Goal: Find specific page/section: Find specific page/section

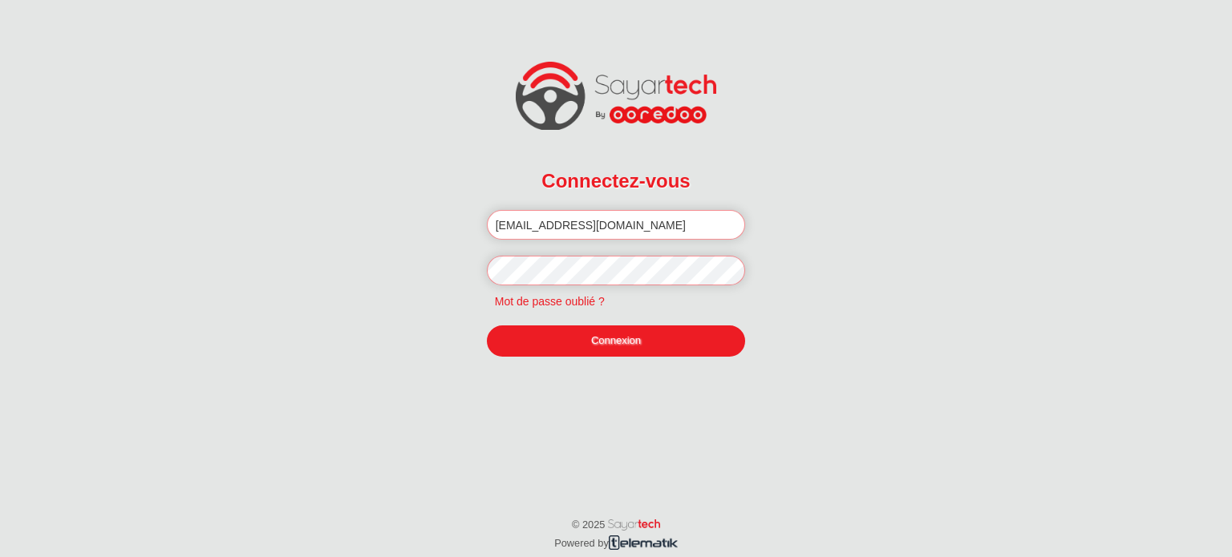
click at [593, 343] on link "Connexion" at bounding box center [616, 341] width 259 height 30
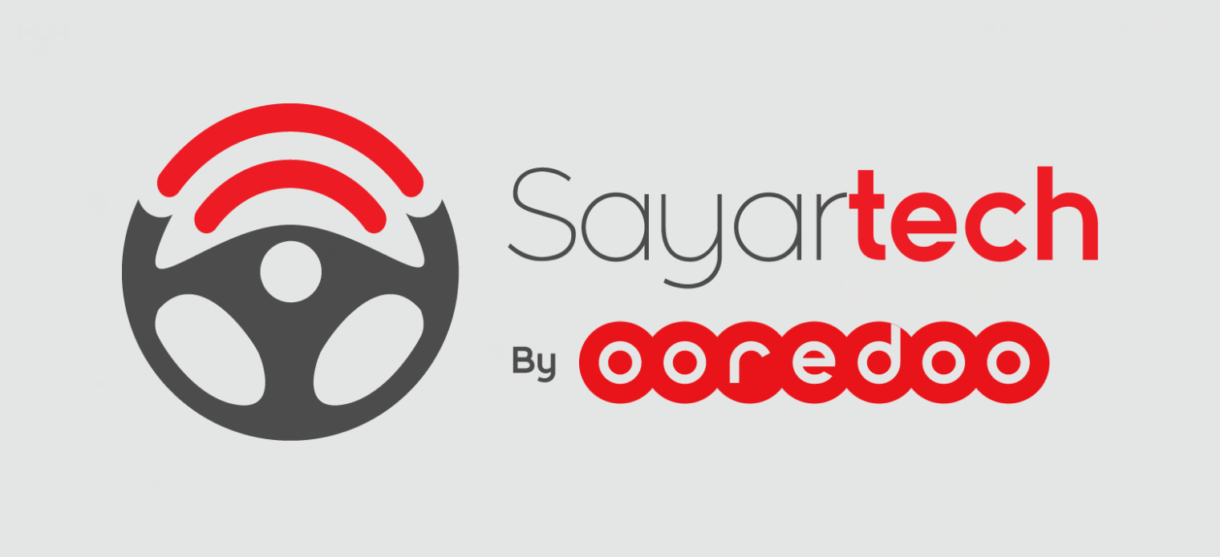
scroll to position [76, 0]
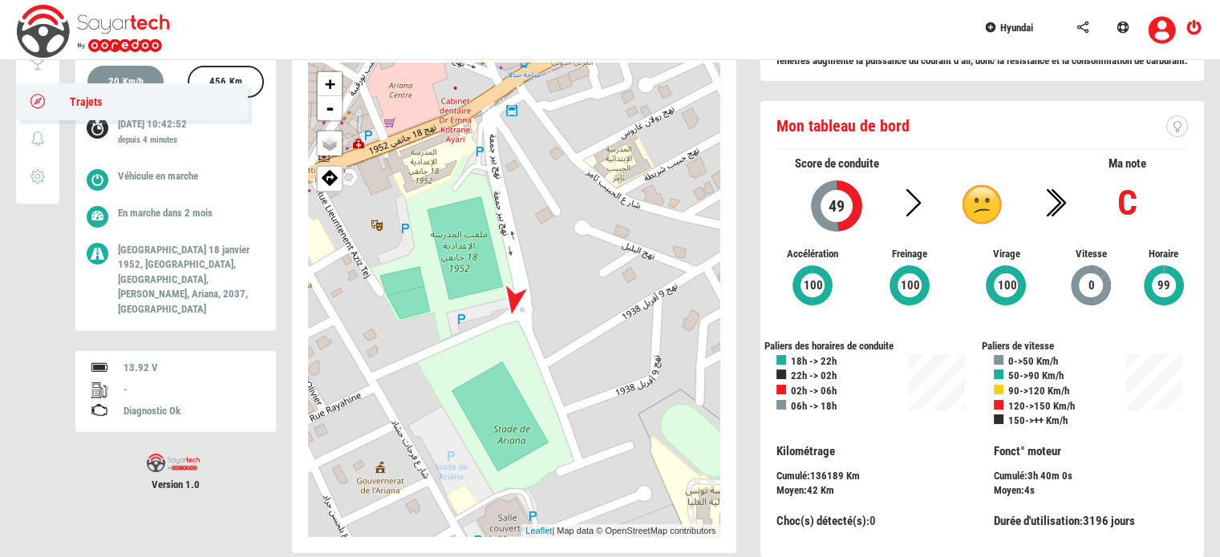
click at [34, 99] on icon at bounding box center [38, 100] width 18 height 11
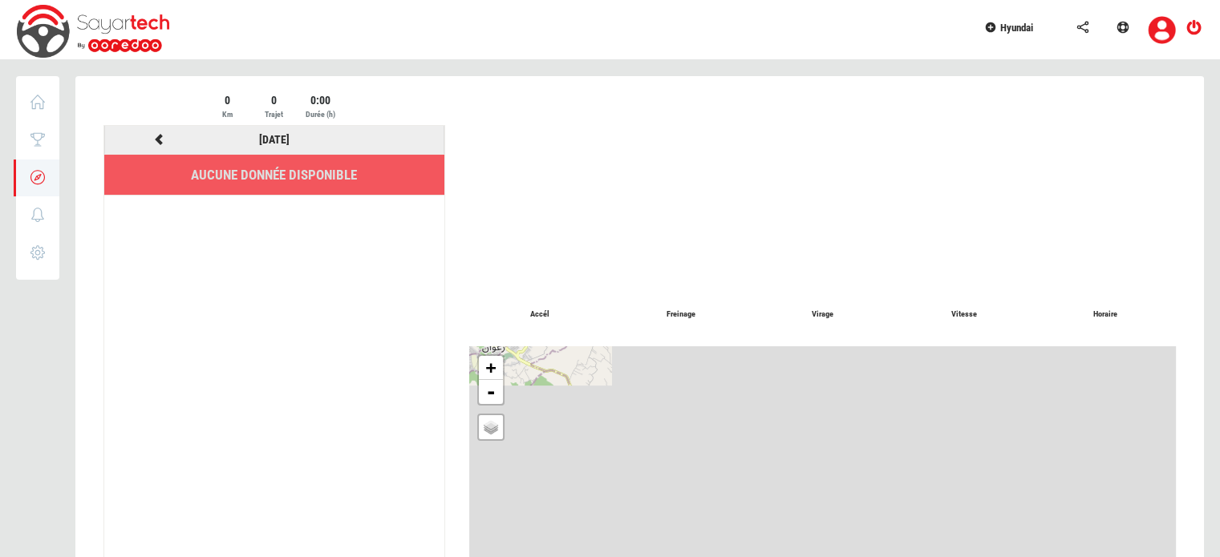
click at [157, 140] on icon at bounding box center [159, 139] width 14 height 11
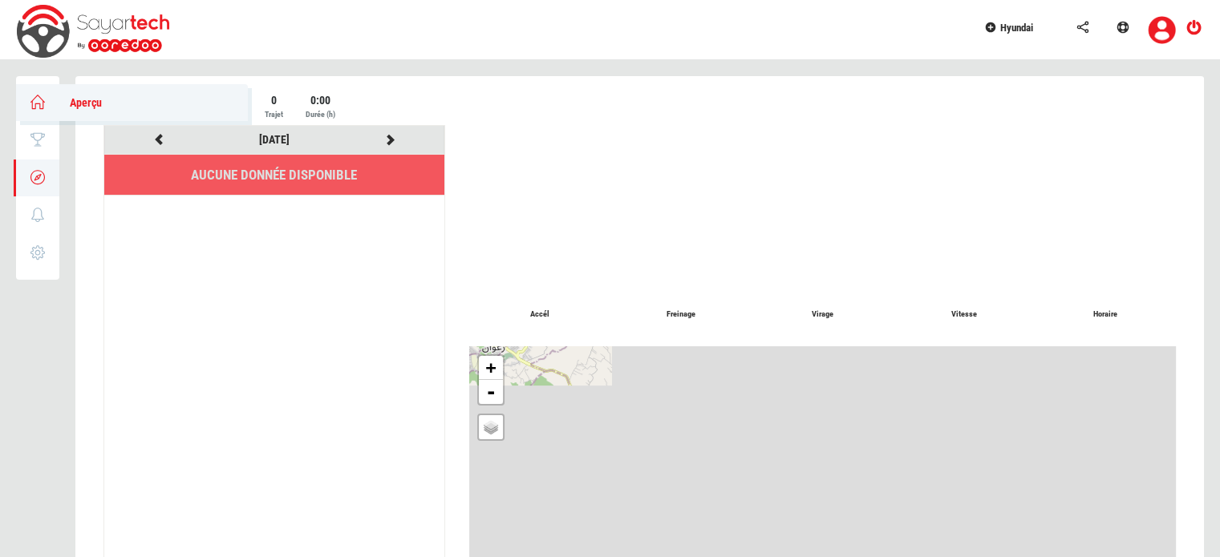
click at [37, 103] on icon at bounding box center [38, 101] width 18 height 11
